Goal: Entertainment & Leisure: Consume media (video, audio)

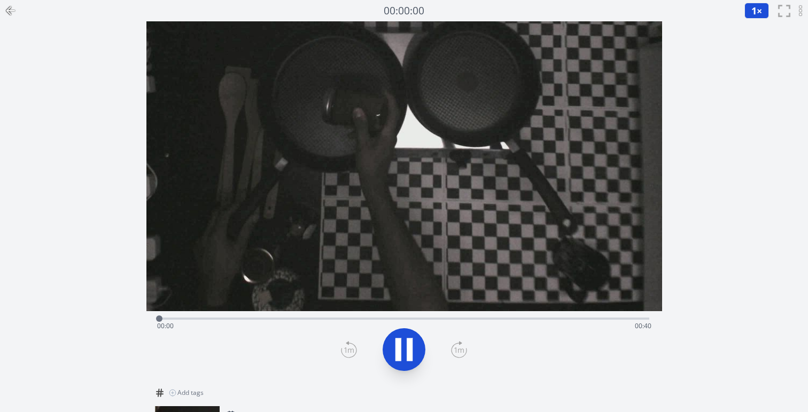
click at [410, 357] on icon at bounding box center [409, 349] width 6 height 23
click at [410, 357] on icon at bounding box center [404, 350] width 30 height 30
drag, startPoint x: 253, startPoint y: 316, endPoint x: 421, endPoint y: 312, distance: 167.8
click at [421, 312] on div at bounding box center [421, 319] width 16 height 16
click at [405, 342] on icon at bounding box center [404, 350] width 30 height 30
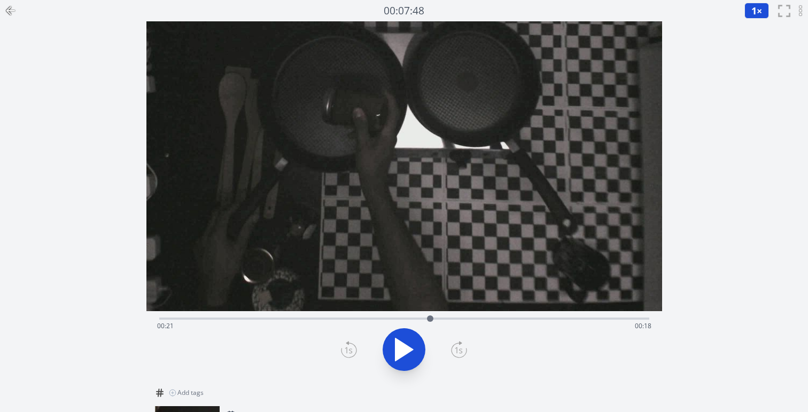
click at [406, 351] on icon at bounding box center [404, 350] width 18 height 22
drag, startPoint x: 436, startPoint y: 319, endPoint x: 597, endPoint y: 316, distance: 160.3
click at [596, 316] on div at bounding box center [593, 319] width 6 height 6
drag, startPoint x: 597, startPoint y: 316, endPoint x: 358, endPoint y: 314, distance: 238.2
click at [358, 314] on div at bounding box center [358, 319] width 16 height 16
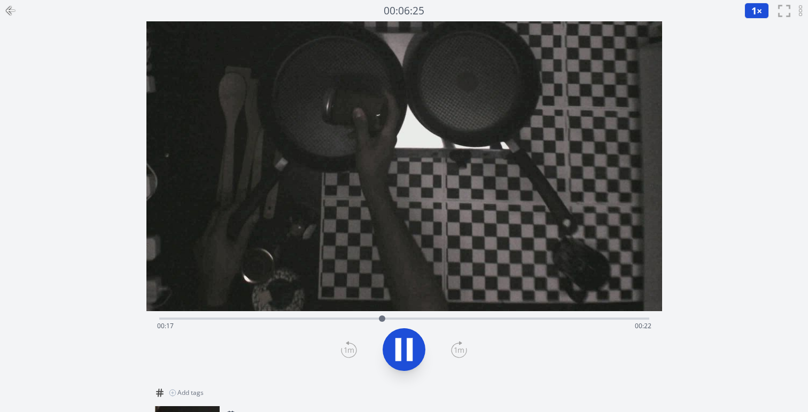
click at [392, 348] on icon at bounding box center [404, 350] width 30 height 30
drag, startPoint x: 381, startPoint y: 318, endPoint x: 102, endPoint y: 319, distance: 278.8
click at [103, 319] on div "Discard Recording? You will not be able to recover this once discarded. Cancel …" at bounding box center [404, 258] width 808 height 517
click at [392, 351] on icon at bounding box center [404, 350] width 30 height 30
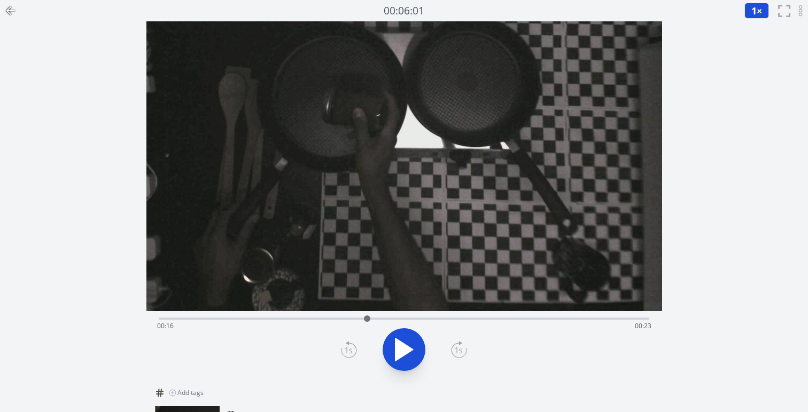
drag, startPoint x: 376, startPoint y: 319, endPoint x: 367, endPoint y: 320, distance: 9.1
click at [367, 320] on div at bounding box center [367, 319] width 6 height 6
click at [409, 351] on icon at bounding box center [409, 349] width 6 height 23
drag, startPoint x: 388, startPoint y: 320, endPoint x: 195, endPoint y: 311, distance: 193.0
click at [195, 311] on div at bounding box center [195, 319] width 16 height 16
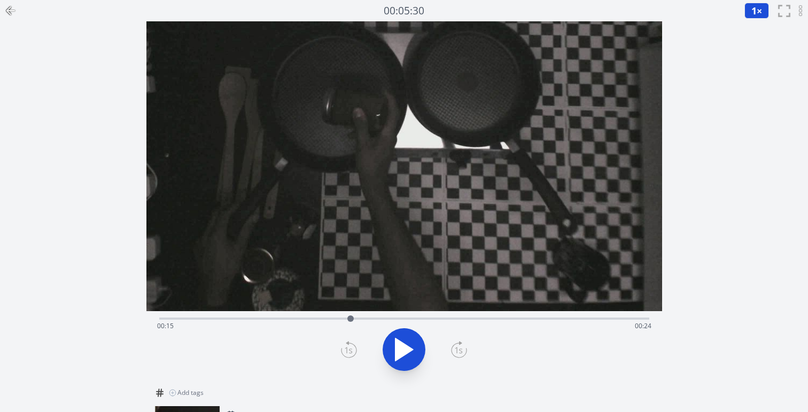
drag, startPoint x: 195, startPoint y: 317, endPoint x: 355, endPoint y: 316, distance: 159.2
click at [354, 316] on div at bounding box center [350, 319] width 6 height 6
drag, startPoint x: 355, startPoint y: 316, endPoint x: 389, endPoint y: 319, distance: 34.4
click at [389, 319] on div at bounding box center [389, 319] width 6 height 6
drag, startPoint x: 386, startPoint y: 316, endPoint x: 371, endPoint y: 319, distance: 15.7
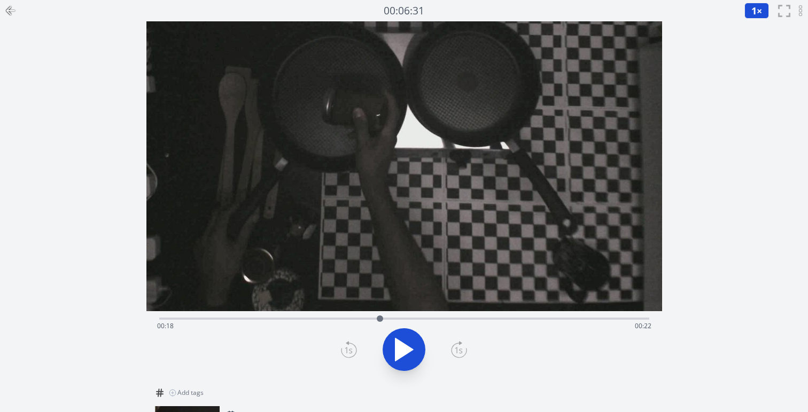
click at [377, 319] on div at bounding box center [380, 319] width 6 height 6
drag, startPoint x: 371, startPoint y: 319, endPoint x: 363, endPoint y: 319, distance: 8.0
click at [363, 319] on div at bounding box center [366, 319] width 6 height 6
click at [397, 335] on icon at bounding box center [404, 350] width 30 height 30
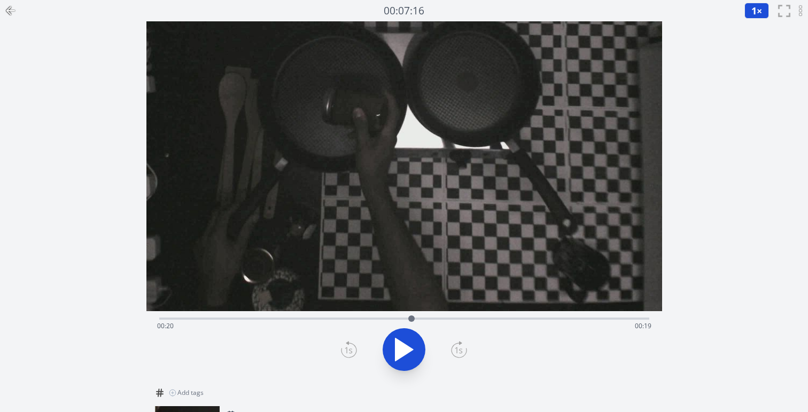
click at [12, 11] on icon at bounding box center [10, 11] width 7 height 0
click at [390, 323] on div "Time elapsed: 00:02 Time remaining: 00:37" at bounding box center [404, 326] width 494 height 17
click at [390, 337] on icon at bounding box center [404, 350] width 30 height 30
